Goal: Task Accomplishment & Management: Use online tool/utility

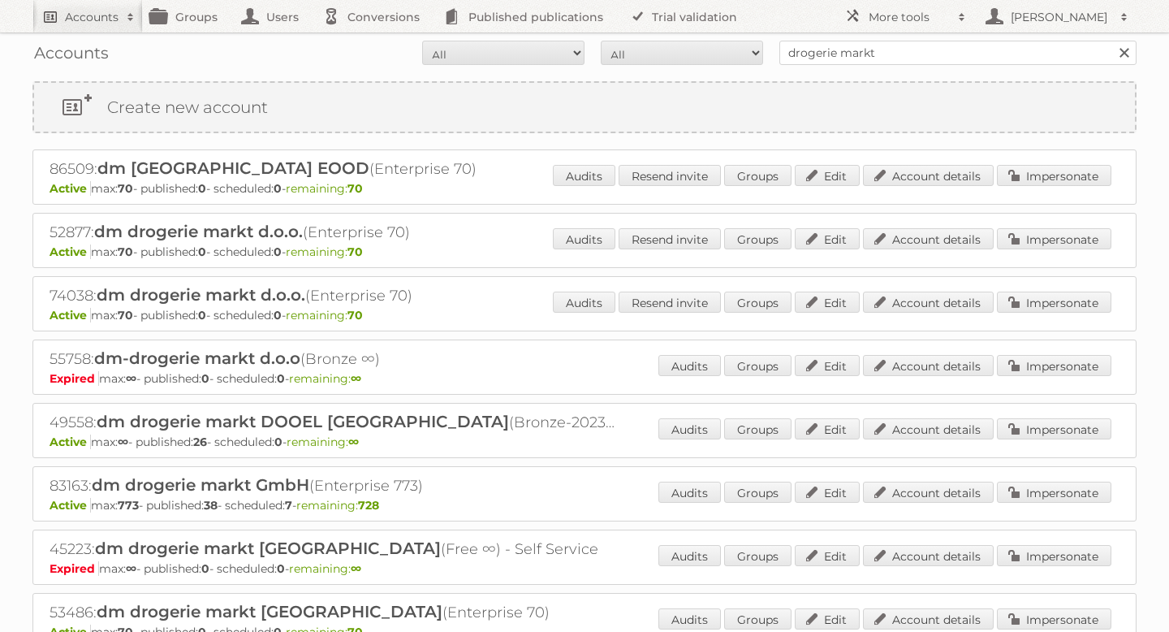
scroll to position [111, 0]
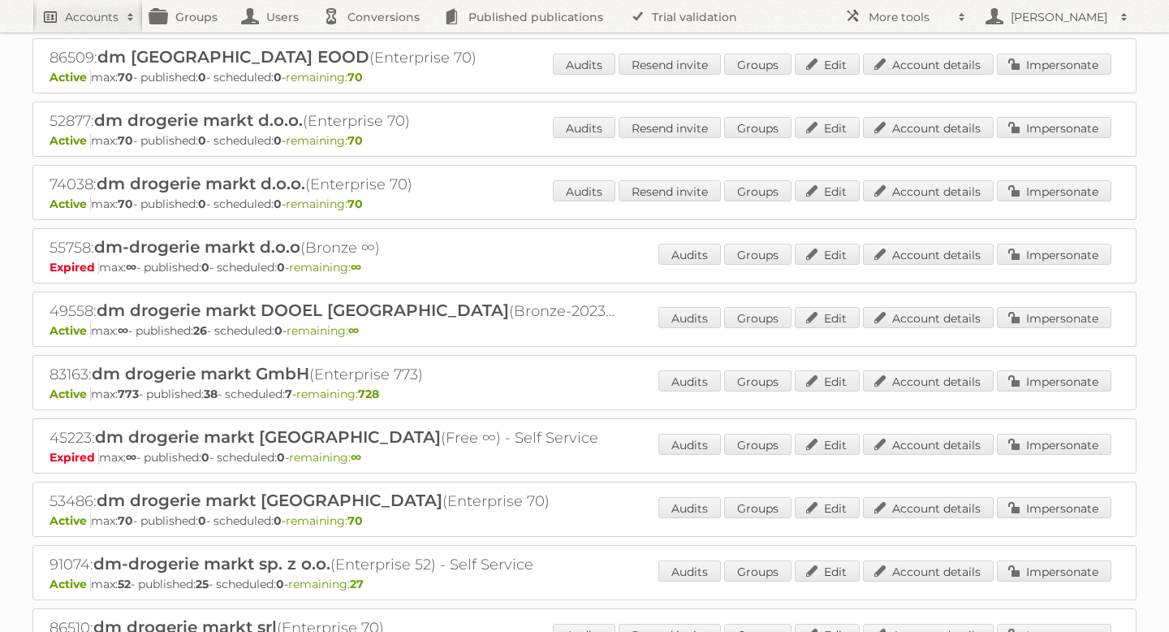
click at [104, 19] on h2 "Accounts" at bounding box center [92, 17] width 54 height 16
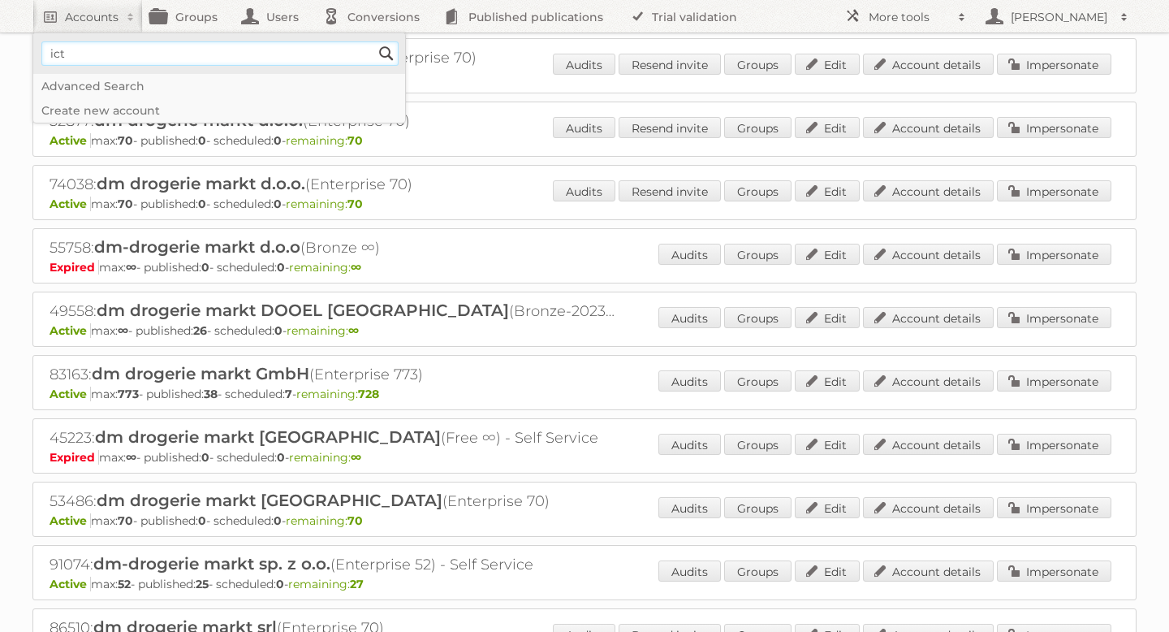
type input"] "ICT Edeka"
click at [387, 53] on input "Search" at bounding box center [386, 53] width 24 height 24
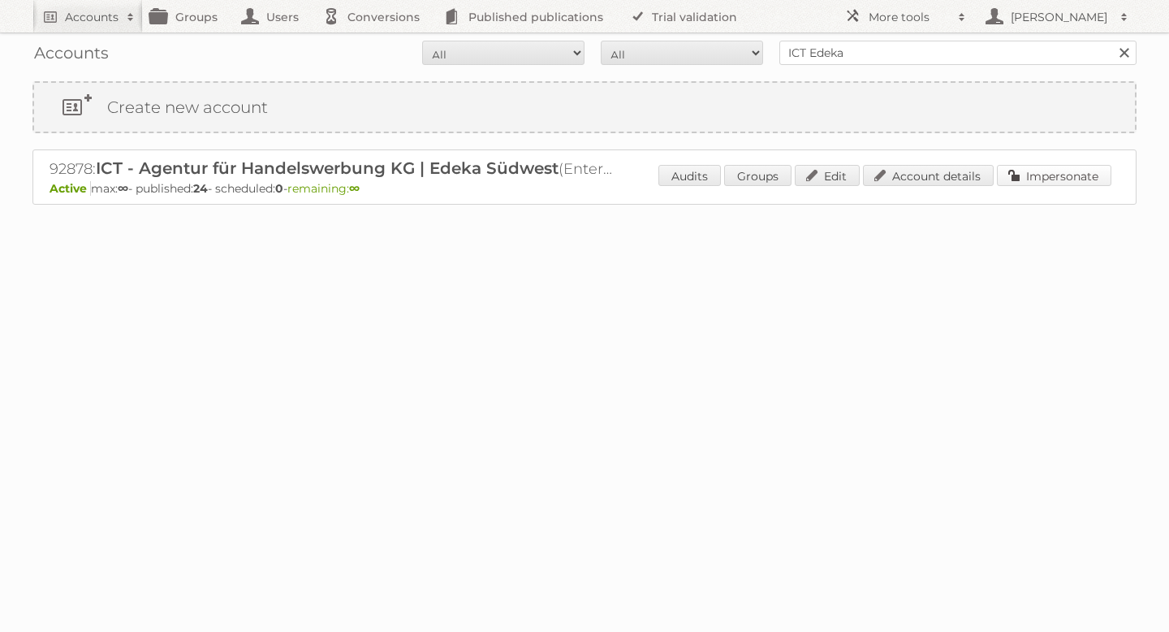
click at [1059, 181] on link "Impersonate" at bounding box center [1054, 175] width 115 height 21
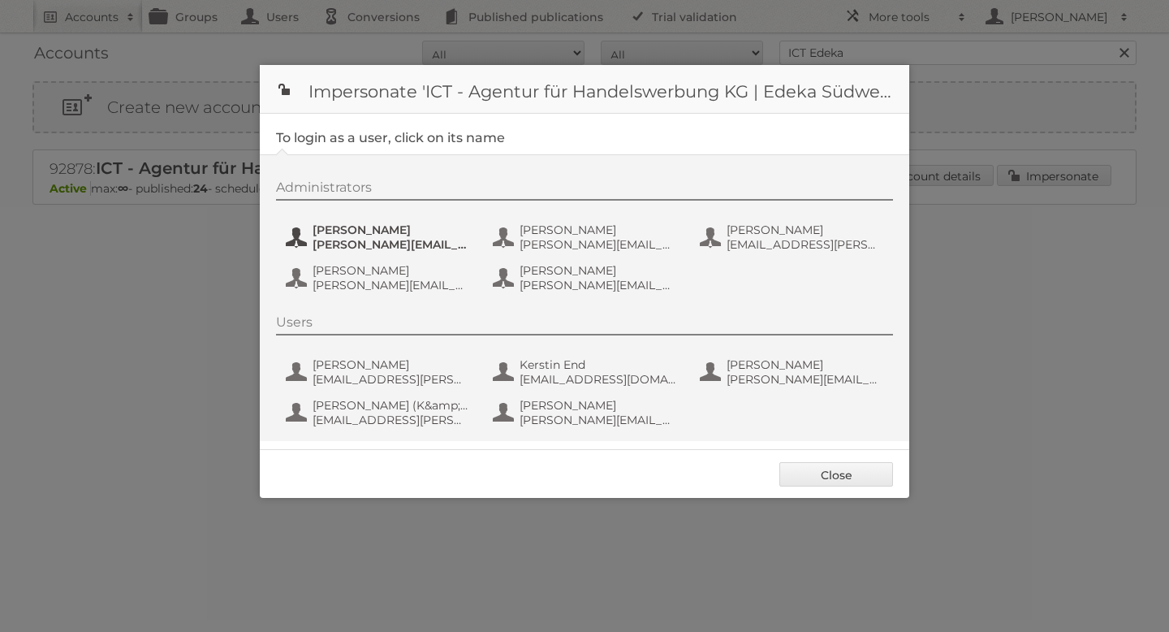
click at [390, 242] on span "[PERSON_NAME][EMAIL_ADDRESS][PERSON_NAME][DOMAIN_NAME]" at bounding box center [392, 244] width 158 height 15
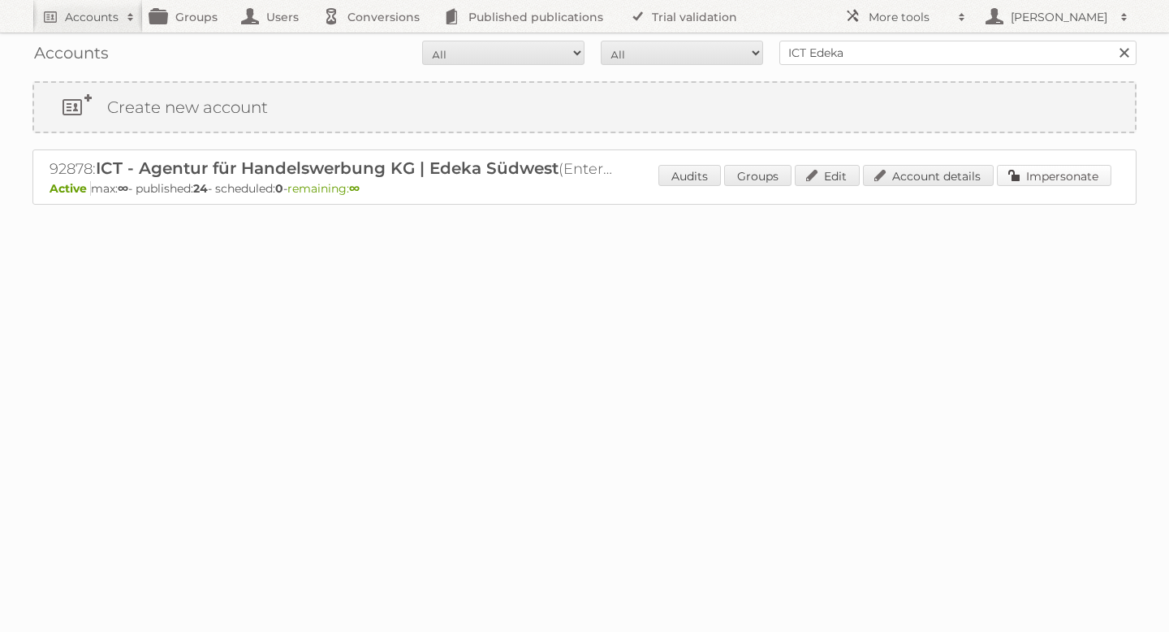
click at [1076, 166] on link "Impersonate" at bounding box center [1054, 175] width 115 height 21
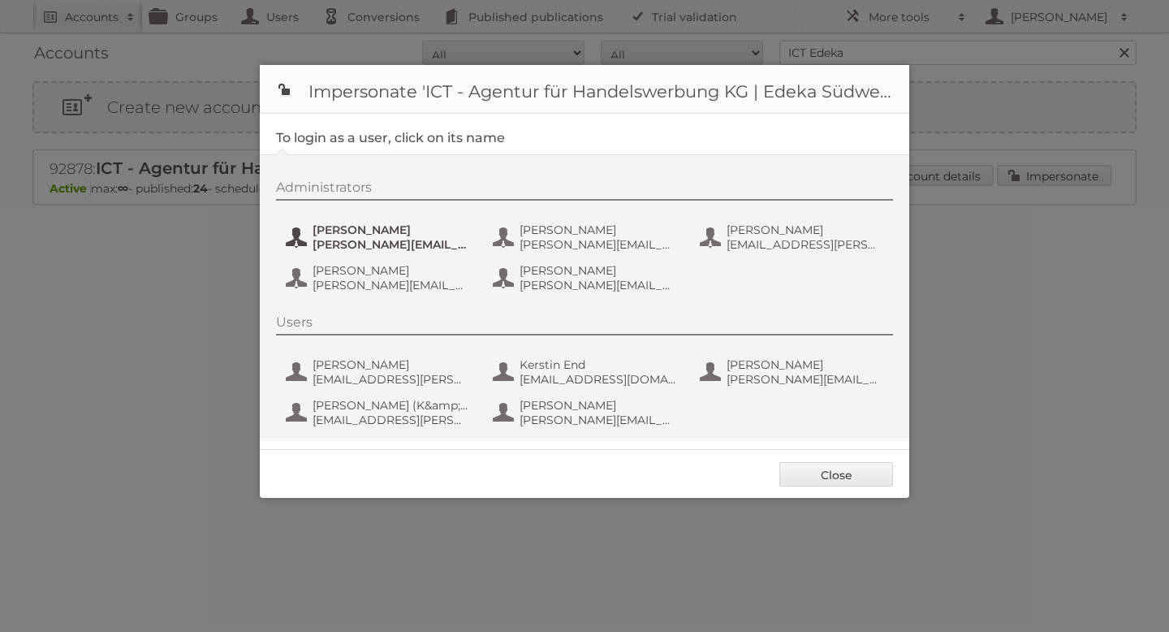
click at [378, 232] on span "[PERSON_NAME]" at bounding box center [392, 230] width 158 height 15
